Goal: Task Accomplishment & Management: Manage account settings

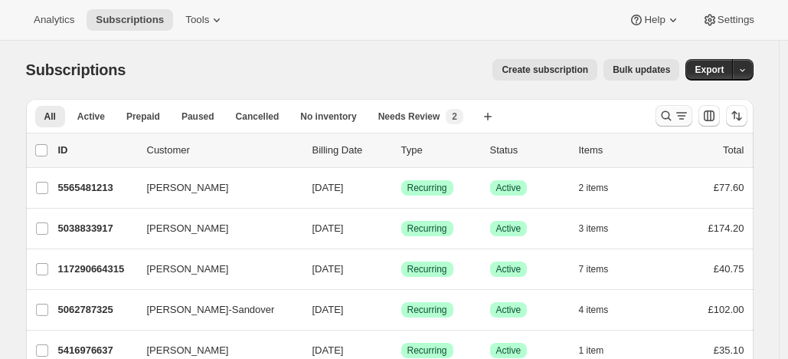
click at [673, 110] on icon "Search and filter results" at bounding box center [666, 115] width 15 height 15
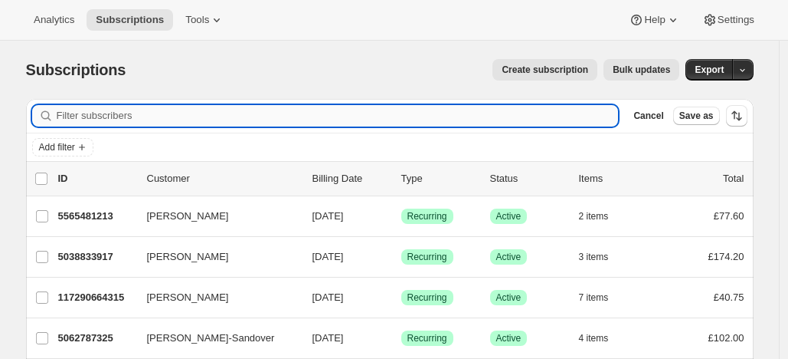
click at [211, 116] on input "Filter subscribers" at bounding box center [338, 115] width 562 height 21
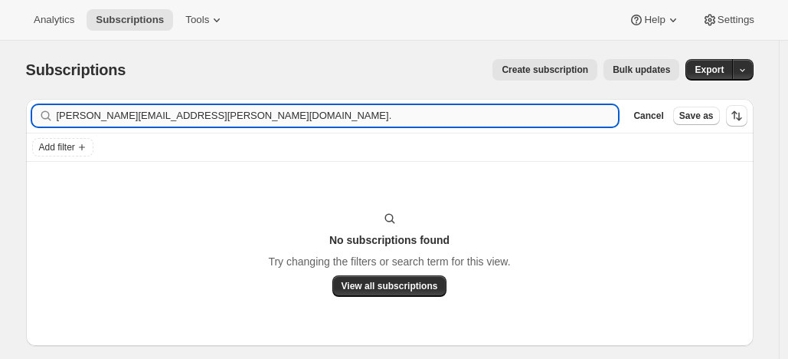
drag, startPoint x: 166, startPoint y: 116, endPoint x: 182, endPoint y: 117, distance: 16.1
click at [182, 117] on input "[PERSON_NAME][EMAIL_ADDRESS][PERSON_NAME][DOMAIN_NAME]." at bounding box center [338, 115] width 562 height 21
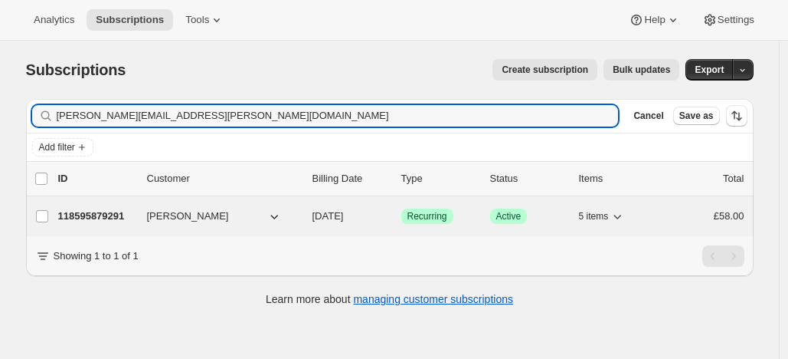
type input "[PERSON_NAME][EMAIL_ADDRESS][PERSON_NAME][DOMAIN_NAME]"
click at [119, 211] on p "118595879291" at bounding box center [96, 215] width 77 height 15
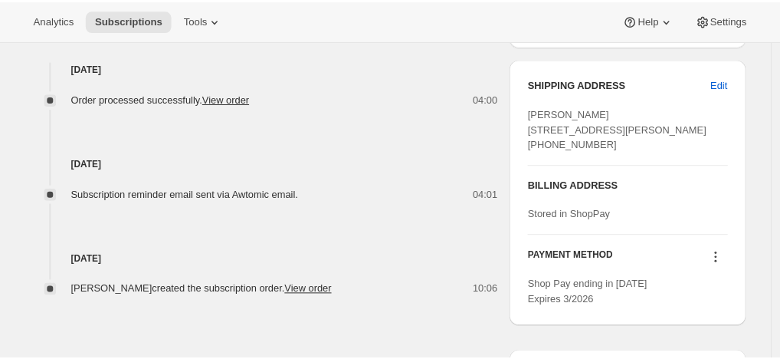
scroll to position [616, 0]
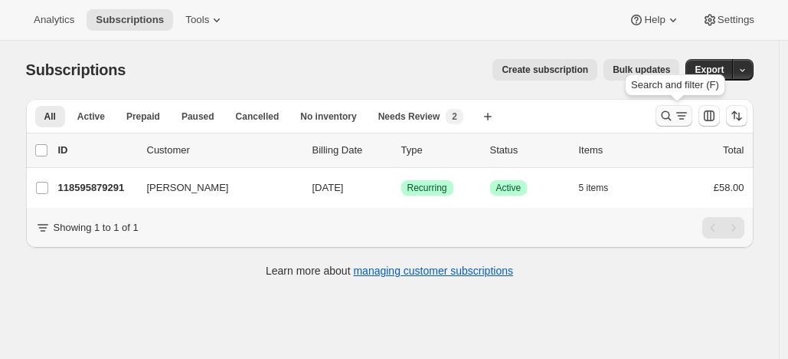
click at [668, 110] on icon "Search and filter results" at bounding box center [666, 115] width 15 height 15
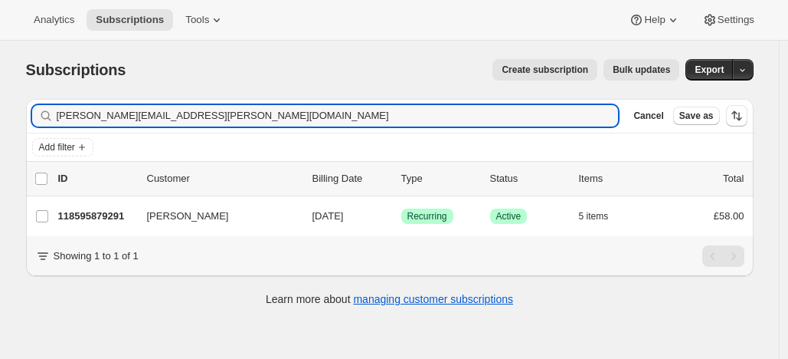
drag, startPoint x: 185, startPoint y: 116, endPoint x: 37, endPoint y: 112, distance: 148.7
click at [37, 112] on div "karen.mair@hokh.com Clear" at bounding box center [325, 115] width 587 height 21
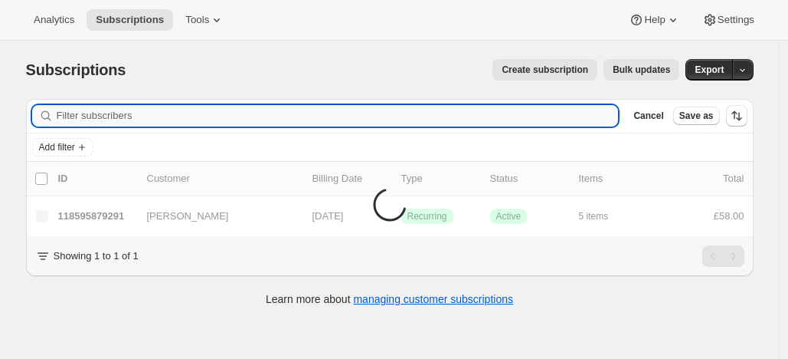
click at [110, 118] on input "Filter subscribers" at bounding box center [338, 115] width 562 height 21
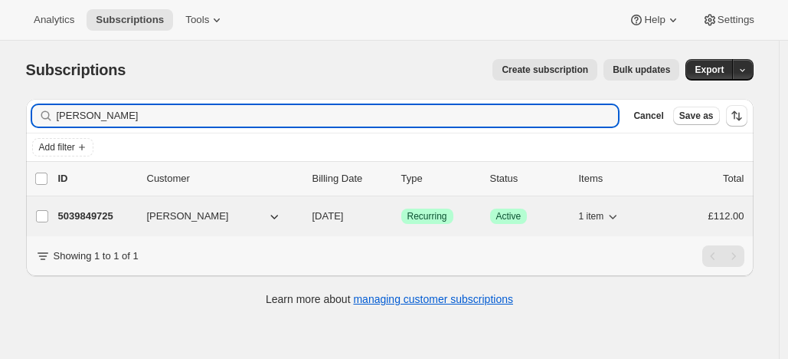
type input "Tom Godwin"
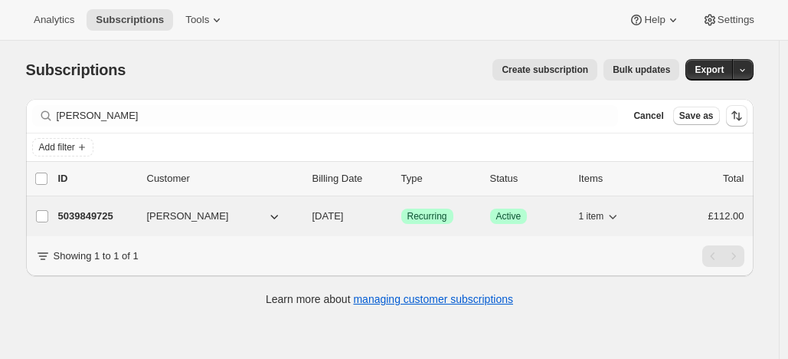
click at [115, 212] on p "5039849725" at bounding box center [96, 215] width 77 height 15
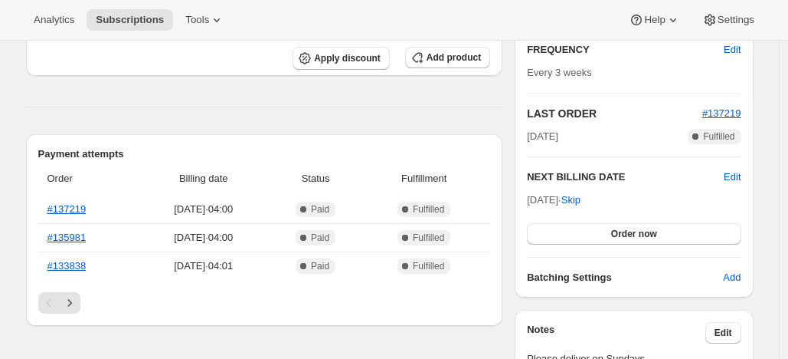
scroll to position [292, 0]
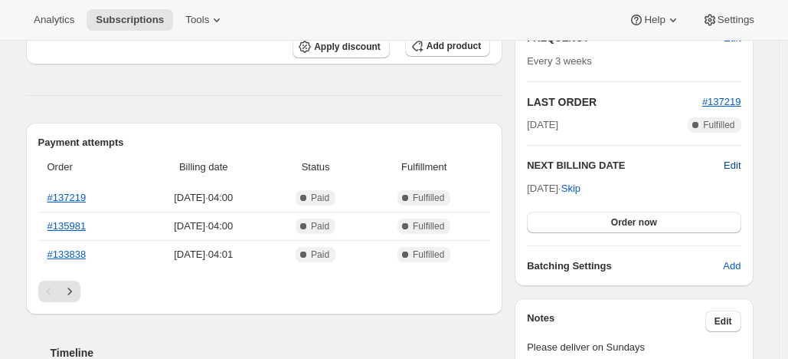
click at [733, 161] on span "Edit" at bounding box center [732, 165] width 17 height 15
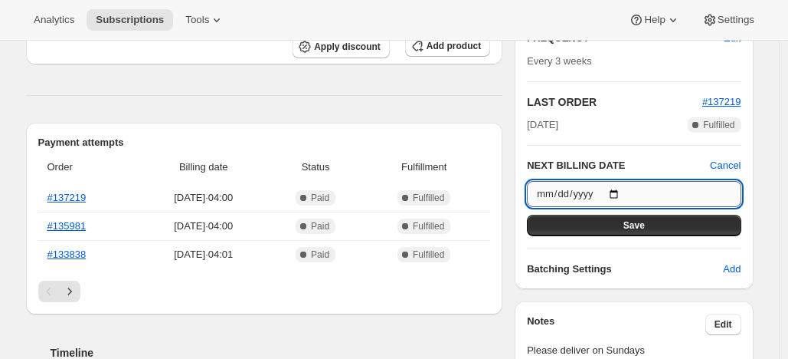
click at [622, 190] on input "2025-10-14" at bounding box center [634, 194] width 214 height 26
type input "2025-10-21"
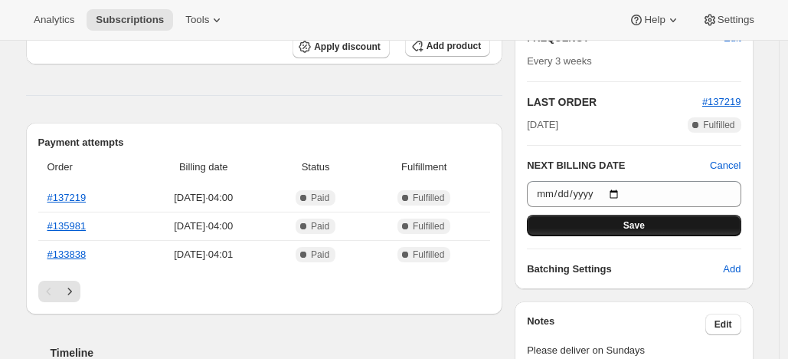
click at [613, 223] on button "Save" at bounding box center [634, 225] width 214 height 21
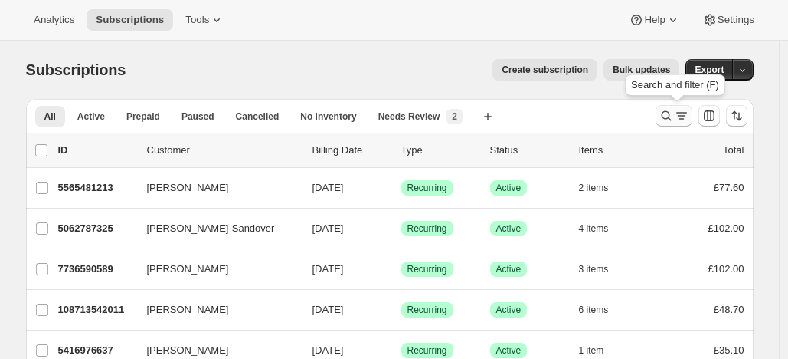
click at [669, 110] on icon "Search and filter results" at bounding box center [666, 115] width 15 height 15
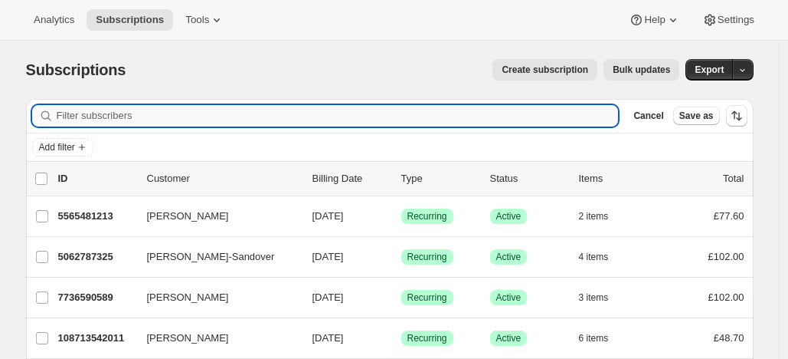
click at [170, 112] on input "Filter subscribers" at bounding box center [338, 115] width 562 height 21
paste input "[PERSON_NAME][EMAIL_ADDRESS][PERSON_NAME][DOMAIN_NAME]."
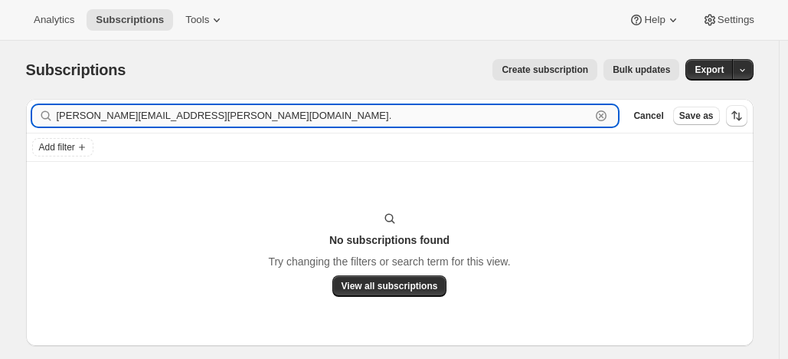
click at [173, 116] on input "[PERSON_NAME][EMAIL_ADDRESS][PERSON_NAME][DOMAIN_NAME]." at bounding box center [324, 115] width 535 height 21
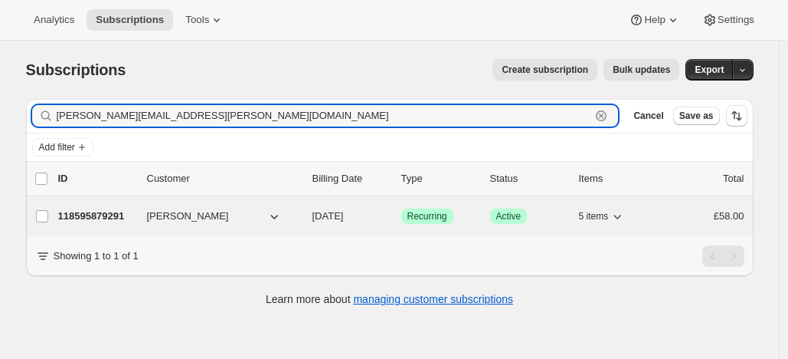
type input "[PERSON_NAME][EMAIL_ADDRESS][PERSON_NAME][DOMAIN_NAME]"
click at [105, 211] on p "118595879291" at bounding box center [96, 215] width 77 height 15
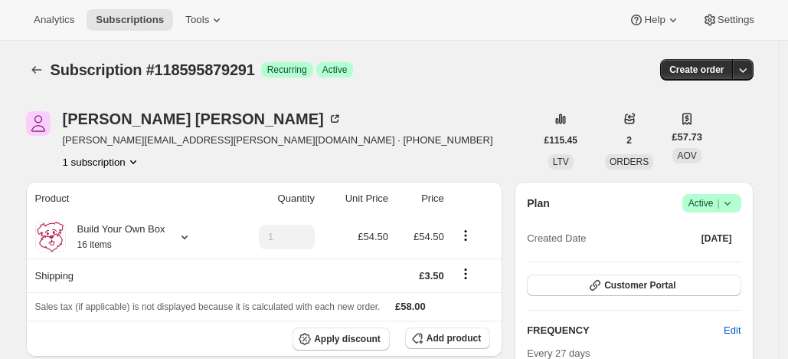
click at [703, 198] on span "Active |" at bounding box center [712, 202] width 47 height 15
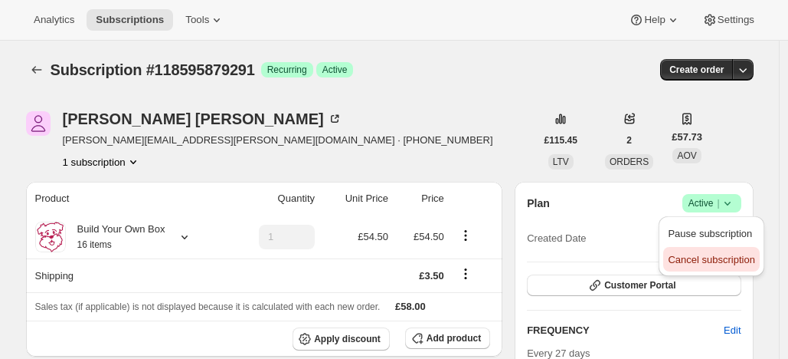
click at [705, 255] on span "Cancel subscription" at bounding box center [711, 259] width 87 height 11
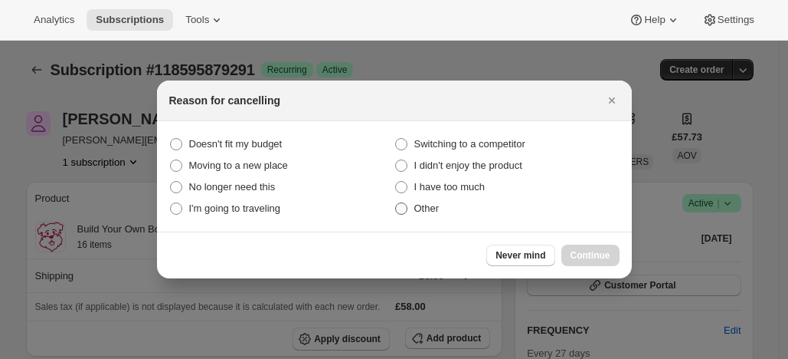
click at [401, 208] on span ":rcc:" at bounding box center [401, 208] width 12 height 12
click at [396, 203] on input "Other" at bounding box center [395, 202] width 1 height 1
radio input "true"
click at [594, 250] on span "Continue" at bounding box center [591, 255] width 40 height 12
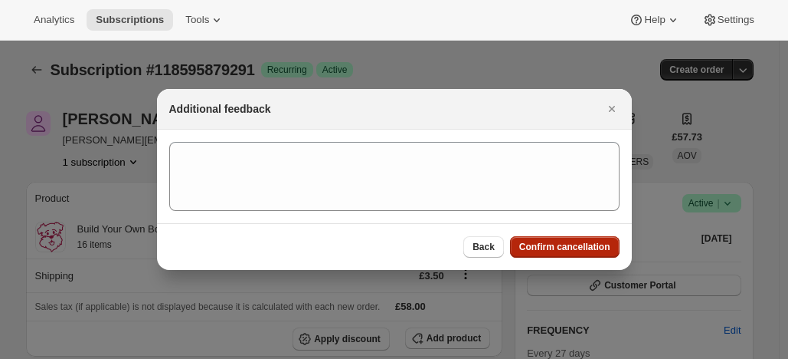
click at [584, 242] on span "Confirm cancellation" at bounding box center [564, 247] width 91 height 12
